Goal: Task Accomplishment & Management: Complete application form

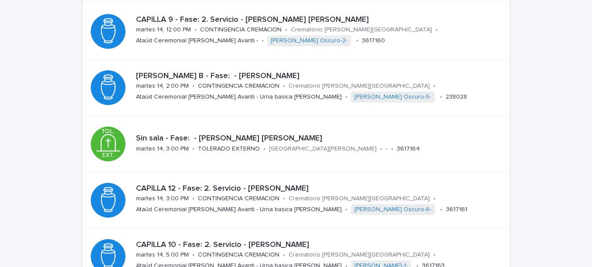
scroll to position [305, 0]
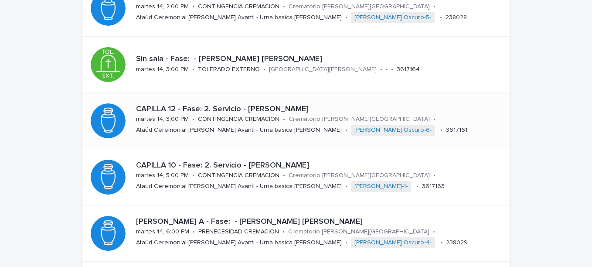
click at [303, 109] on p "CAPILLA 12 - Fase: 2. Servicio - [PERSON_NAME]" at bounding box center [317, 110] width 363 height 10
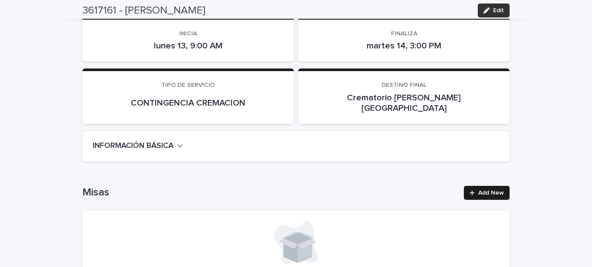
scroll to position [175, 0]
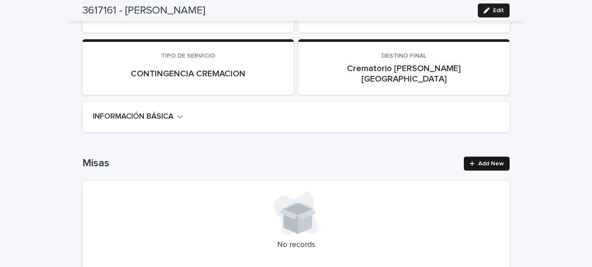
click at [474, 161] on div at bounding box center [474, 164] width 9 height 6
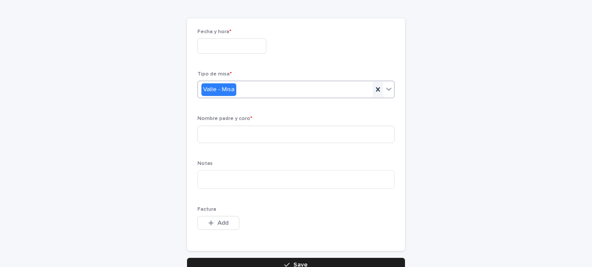
scroll to position [59, 0]
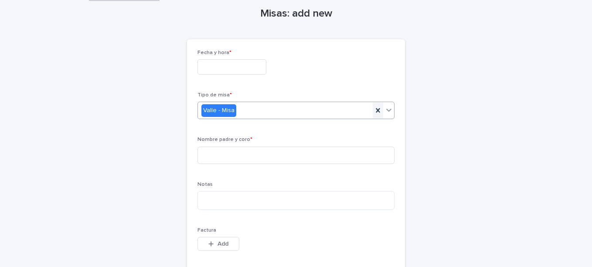
click at [376, 108] on icon at bounding box center [378, 110] width 9 height 9
click at [387, 110] on icon at bounding box center [389, 110] width 5 height 3
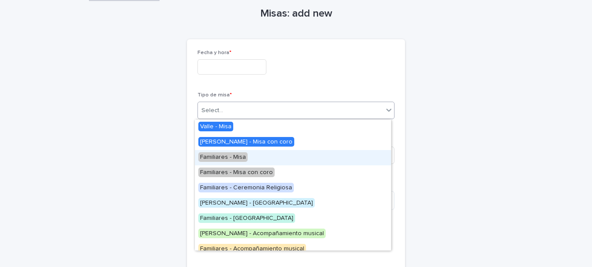
click at [230, 158] on span "Familiares - Misa" at bounding box center [223, 157] width 49 height 10
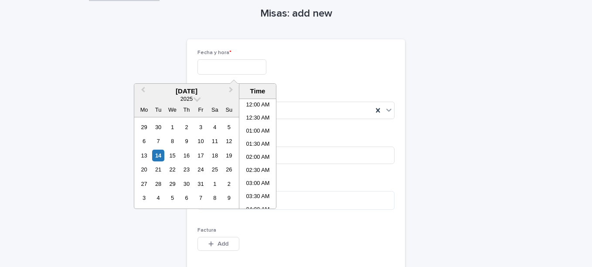
click at [204, 68] on input "text" at bounding box center [232, 66] width 69 height 15
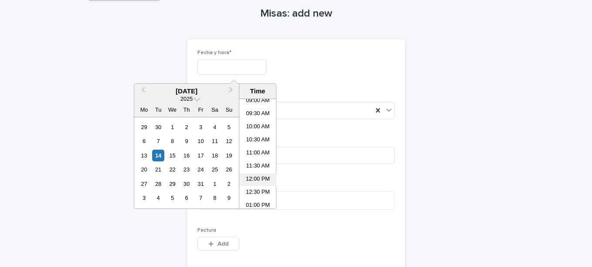
click at [254, 178] on li "12:00 PM" at bounding box center [258, 179] width 37 height 13
type input "**********"
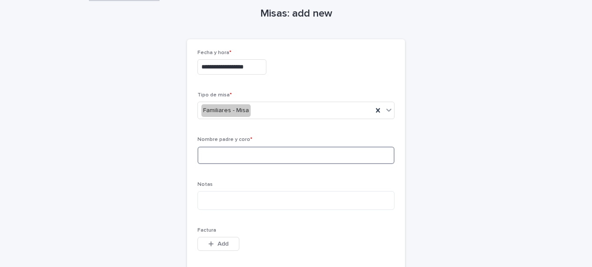
click at [227, 158] on input at bounding box center [296, 155] width 197 height 17
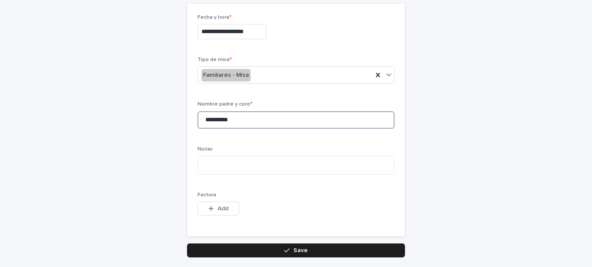
scroll to position [110, 0]
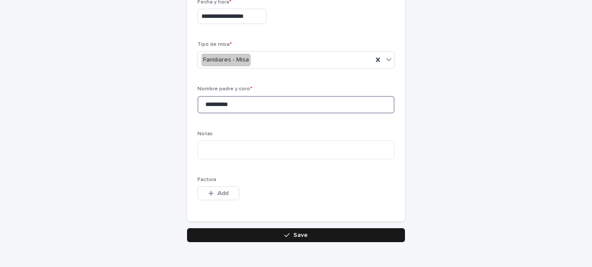
type input "**********"
click at [330, 231] on button "Save" at bounding box center [296, 235] width 218 height 14
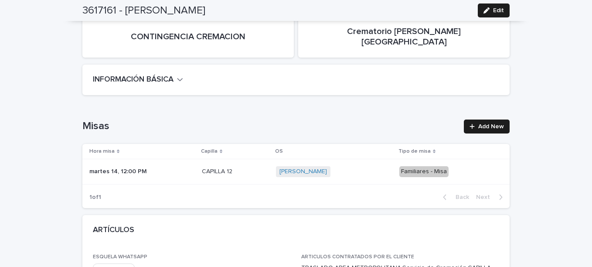
scroll to position [218, 0]
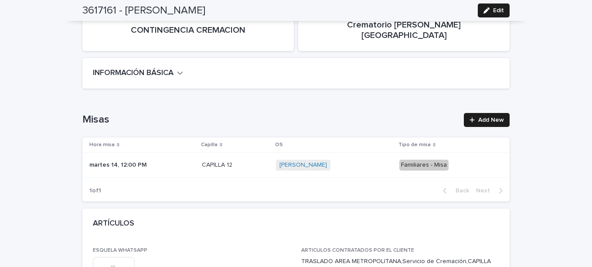
click at [202, 160] on p "CAPILLA 12" at bounding box center [218, 164] width 32 height 9
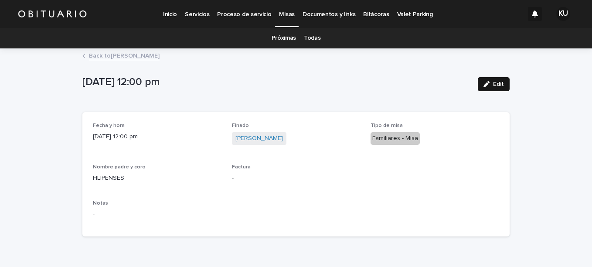
click at [484, 82] on icon "button" at bounding box center [487, 84] width 6 height 6
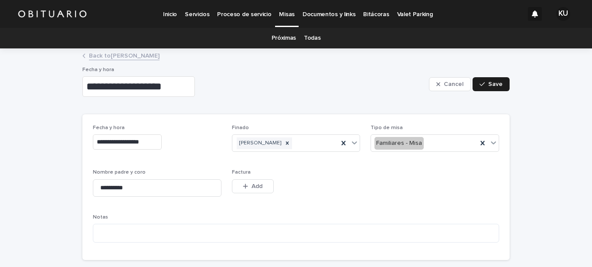
click at [144, 142] on input "**********" at bounding box center [127, 141] width 69 height 15
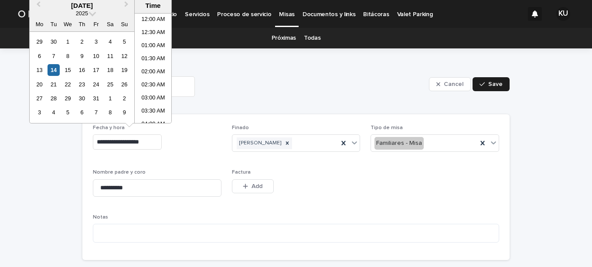
scroll to position [266, 0]
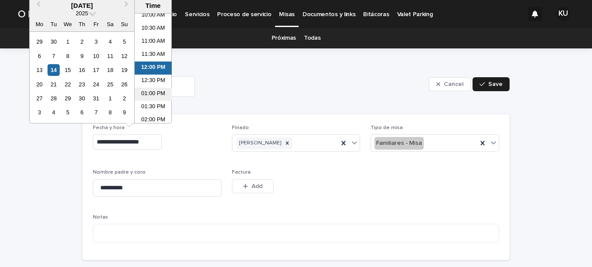
click at [154, 97] on li "01:00 PM" at bounding box center [153, 94] width 37 height 13
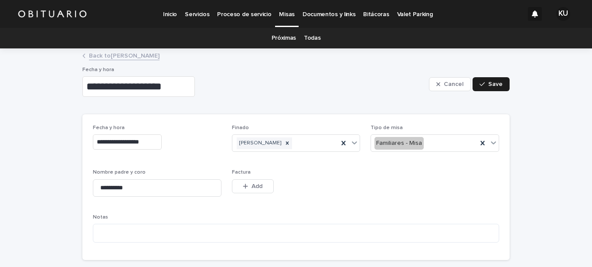
type input "**********"
click at [484, 85] on div "button" at bounding box center [484, 84] width 9 height 6
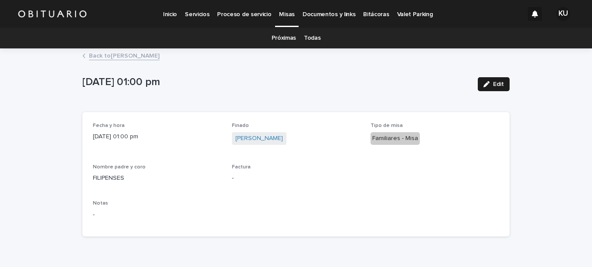
click at [136, 58] on link "Back to [PERSON_NAME]" at bounding box center [124, 55] width 71 height 10
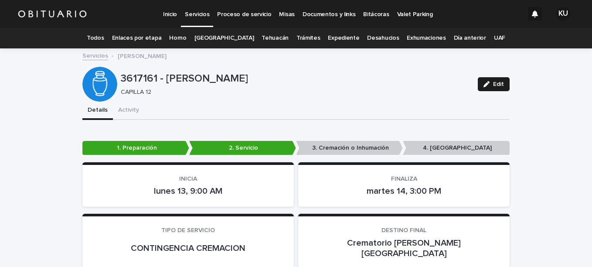
click at [98, 54] on link "Servicios" at bounding box center [95, 55] width 26 height 10
